Goal: Task Accomplishment & Management: Complete application form

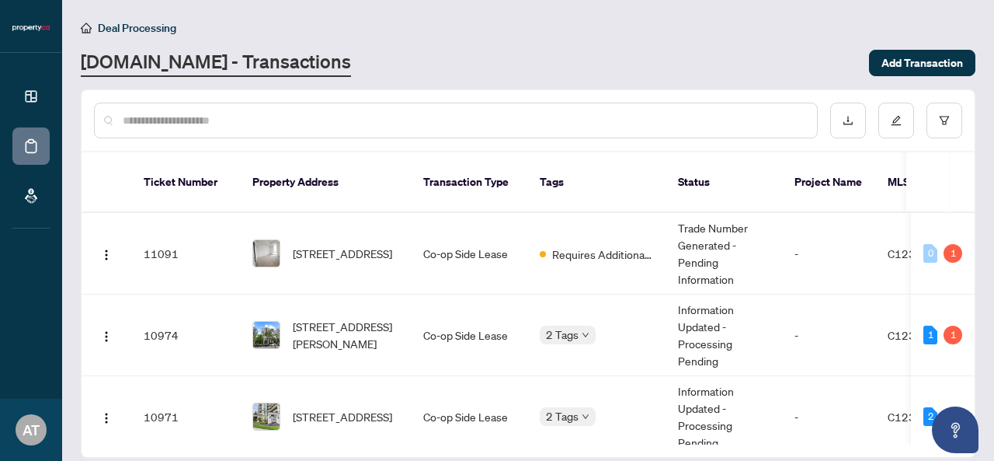
click at [394, 214] on td "[STREET_ADDRESS]" at bounding box center [325, 254] width 171 height 82
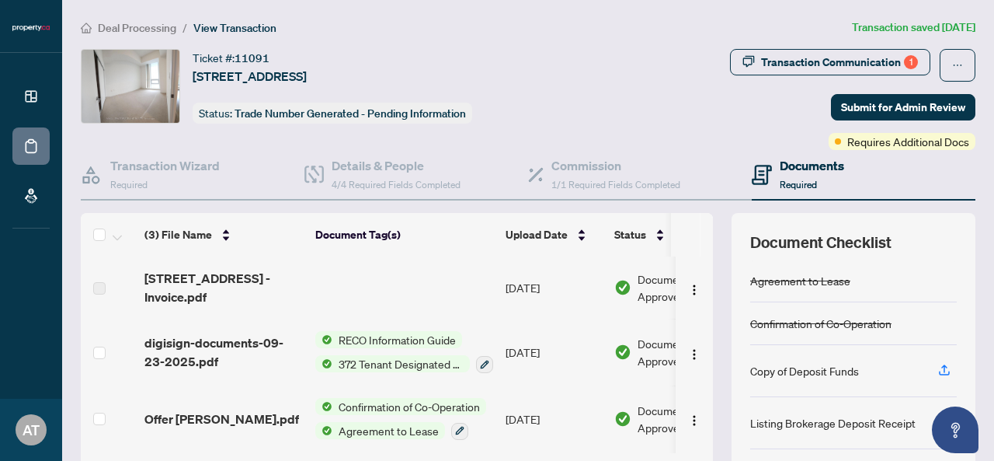
scroll to position [187, 0]
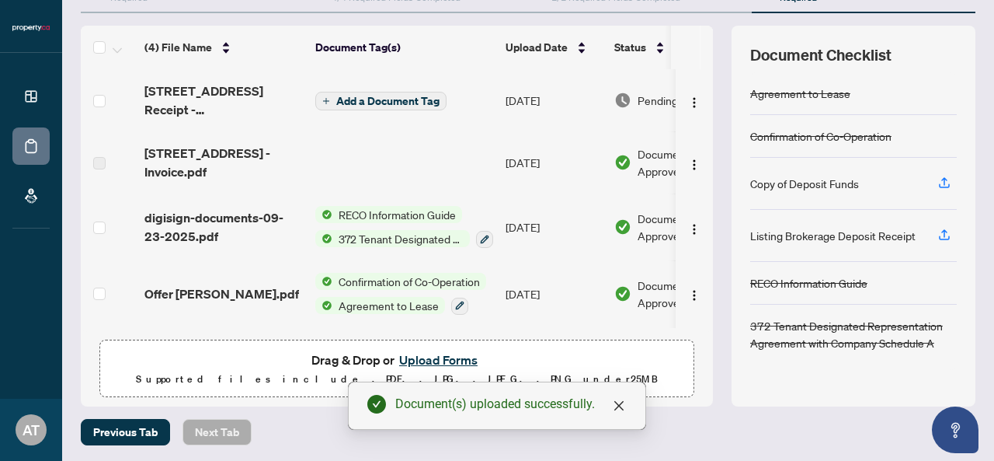
click at [671, 454] on main "Deal Processing / View Transaction Transaction saved a few seconds ago Ticket #…" at bounding box center [528, 230] width 932 height 461
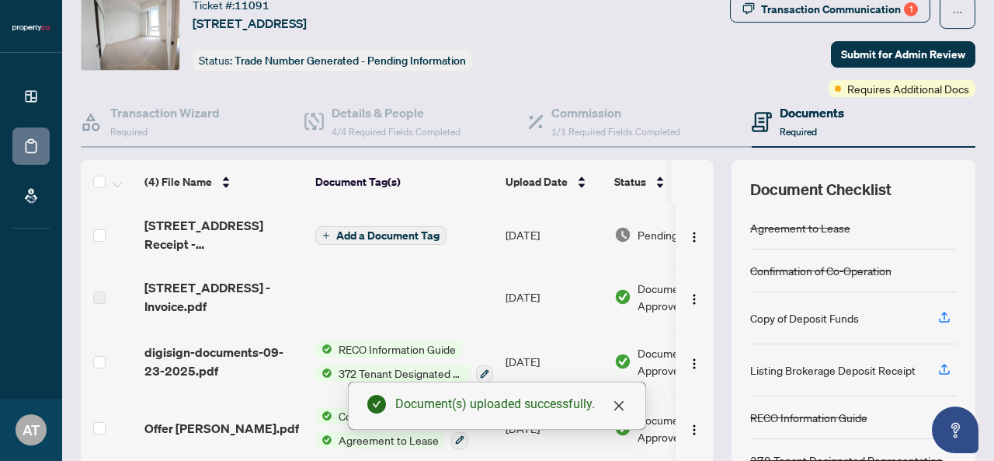
scroll to position [0, 0]
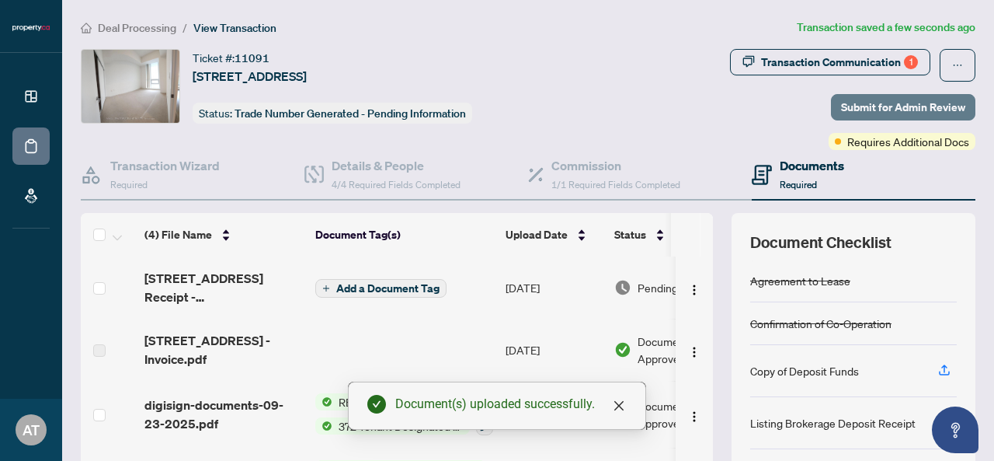
click at [865, 102] on span "Submit for Admin Review" at bounding box center [903, 107] width 124 height 25
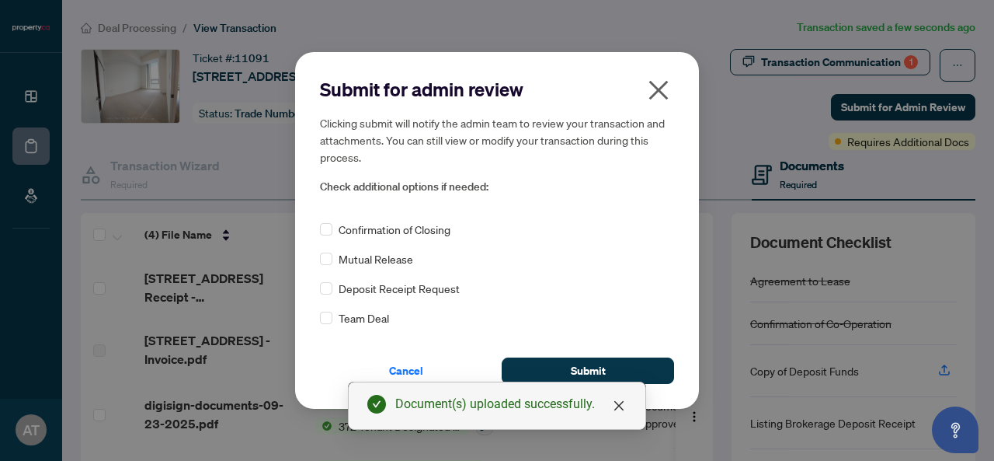
click at [415, 294] on span "Deposit Receipt Request" at bounding box center [399, 288] width 121 height 17
click at [583, 372] on span "Submit" at bounding box center [588, 370] width 35 height 25
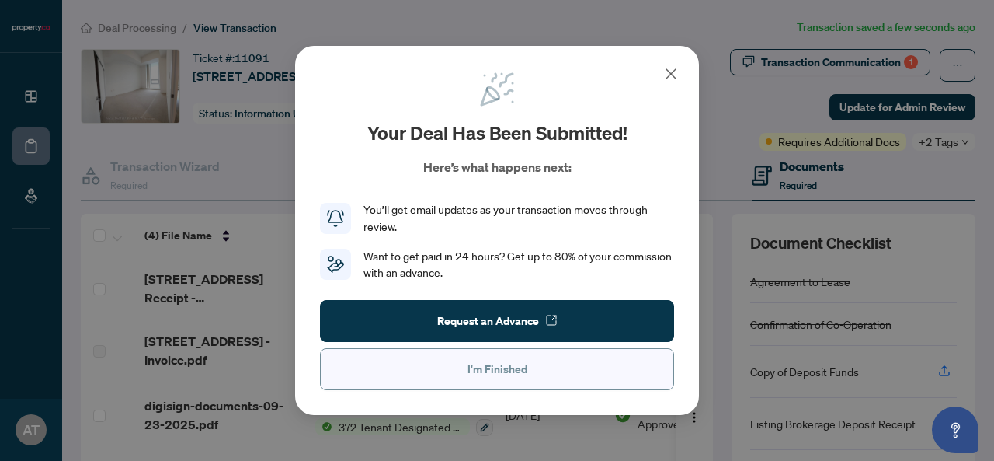
click at [500, 369] on span "I'm Finished" at bounding box center [498, 369] width 60 height 25
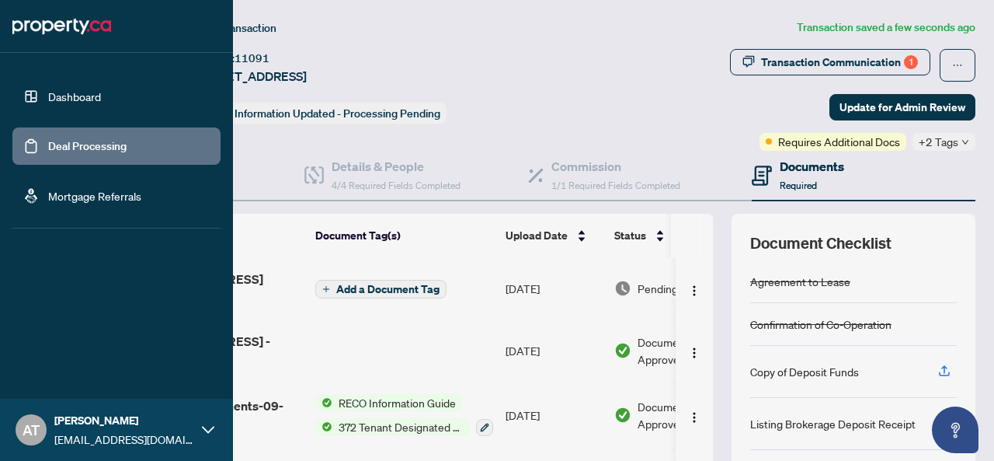
click at [50, 149] on link "Deal Processing" at bounding box center [87, 146] width 78 height 14
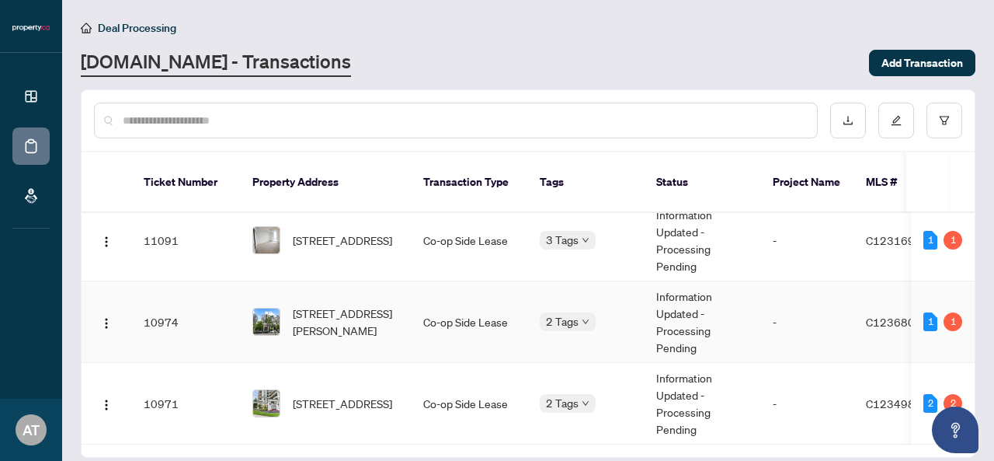
scroll to position [45, 0]
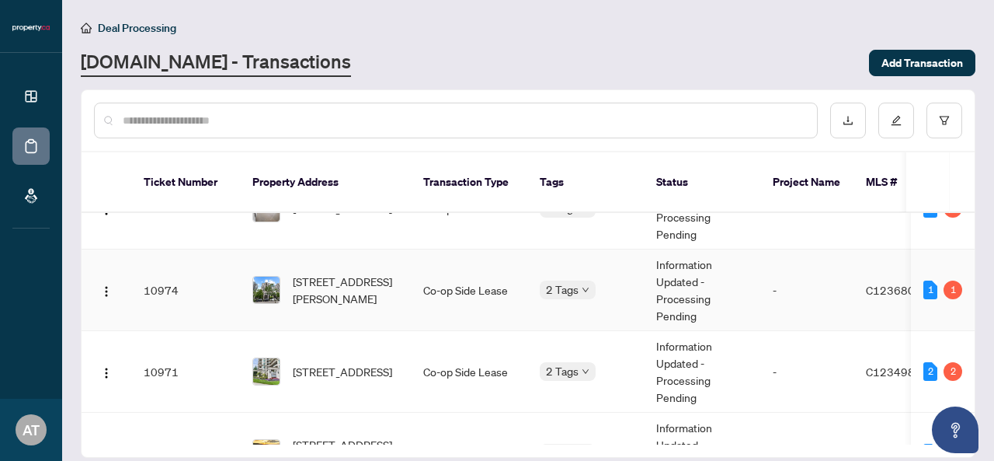
click at [796, 260] on td "-" at bounding box center [807, 290] width 93 height 82
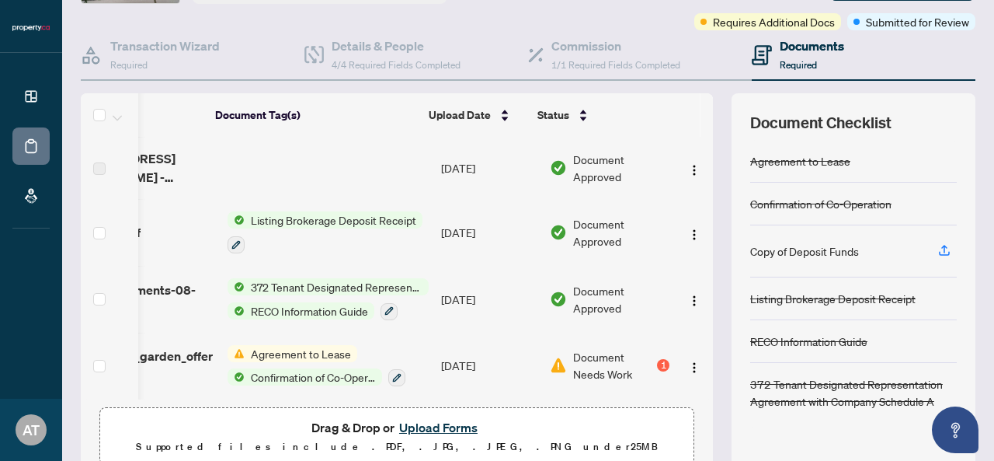
scroll to position [65, 104]
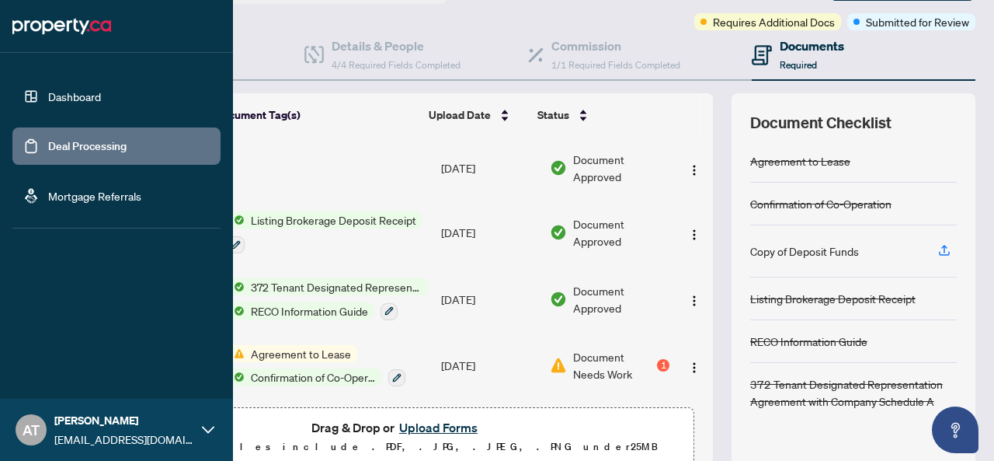
click at [48, 151] on link "Deal Processing" at bounding box center [87, 146] width 78 height 14
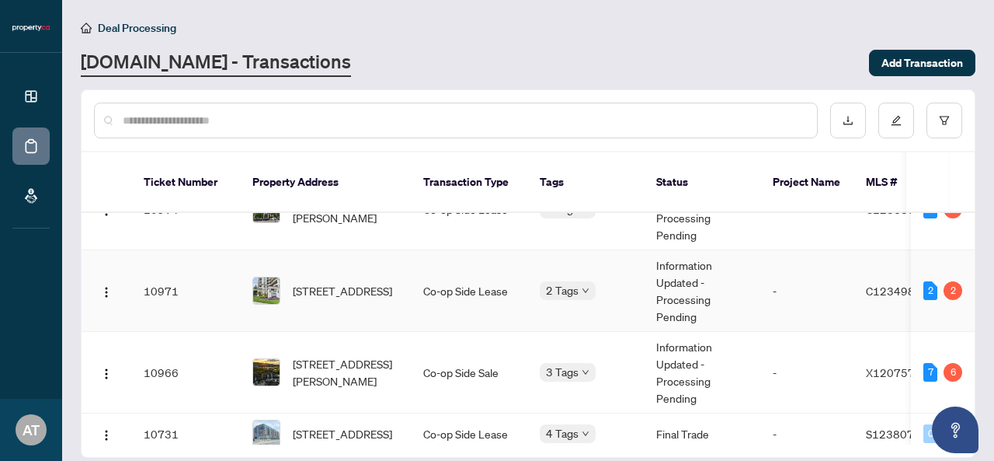
scroll to position [129, 0]
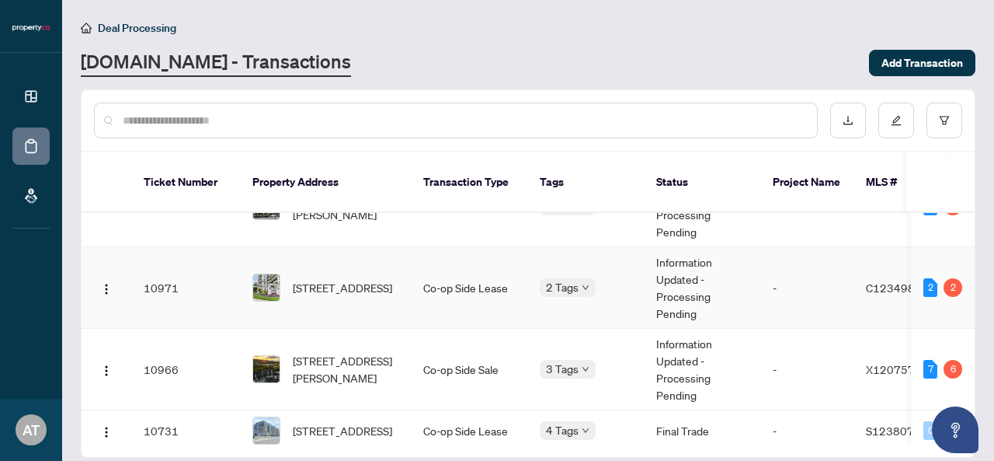
click at [511, 290] on td "Co-op Side Lease" at bounding box center [469, 288] width 117 height 82
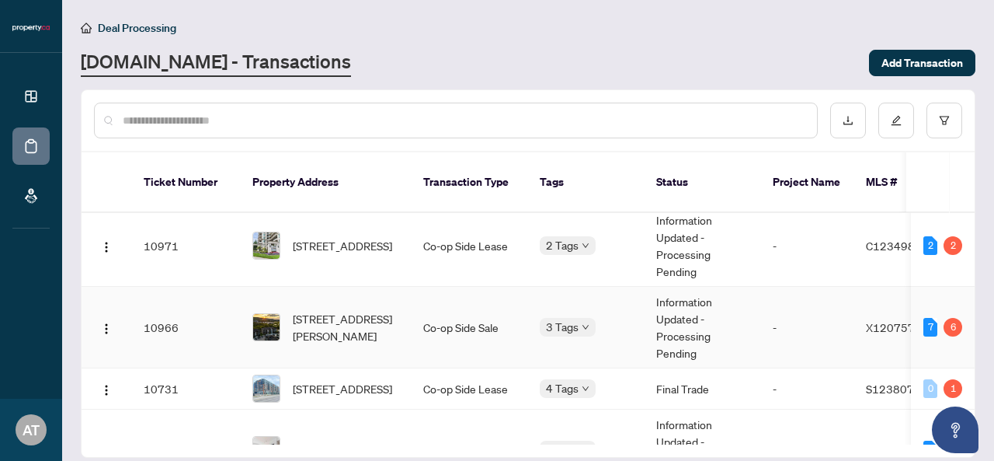
click at [399, 322] on td "[STREET_ADDRESS][PERSON_NAME]" at bounding box center [325, 328] width 171 height 82
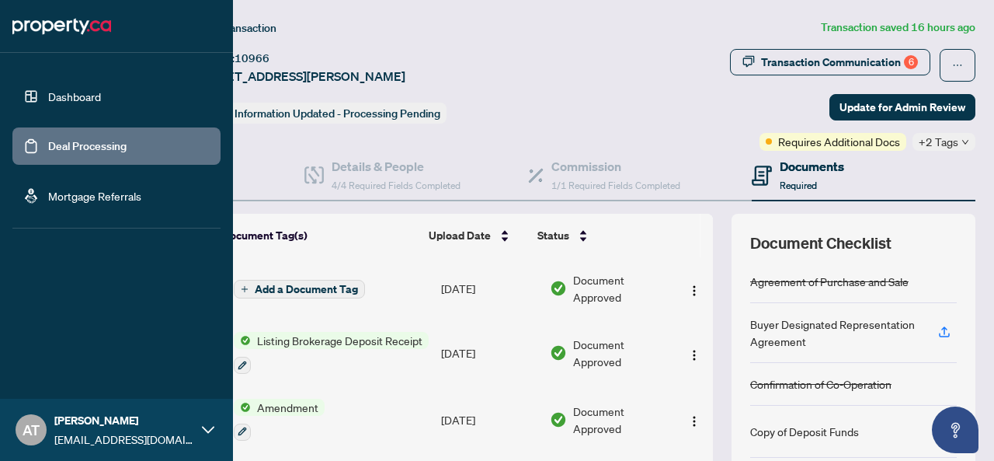
click at [48, 139] on link "Deal Processing" at bounding box center [87, 146] width 78 height 14
